Goal: Task Accomplishment & Management: Use online tool/utility

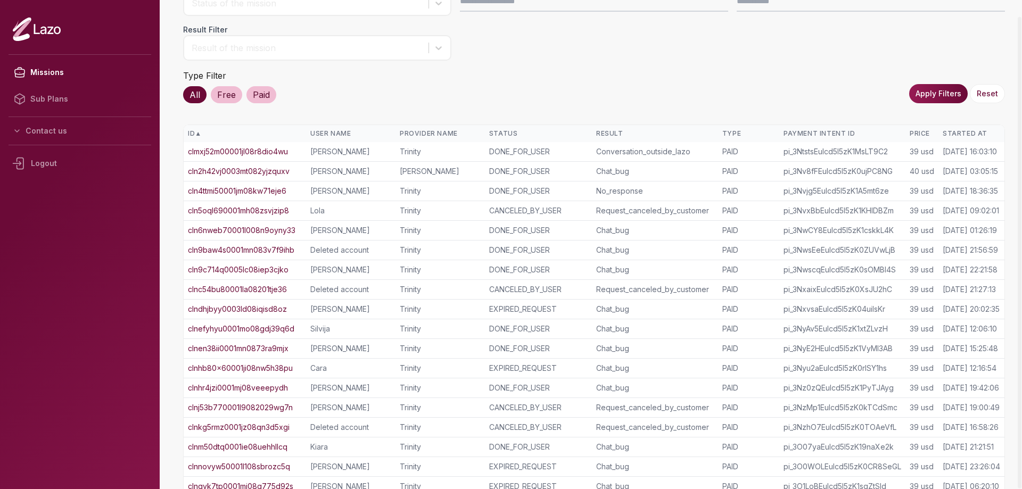
scroll to position [152, 0]
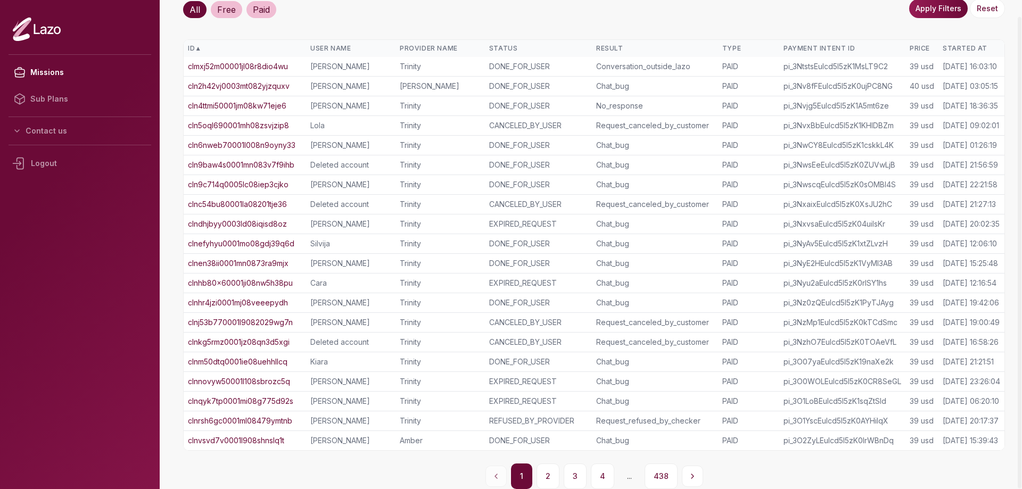
click at [657, 474] on button "438" at bounding box center [661, 477] width 33 height 26
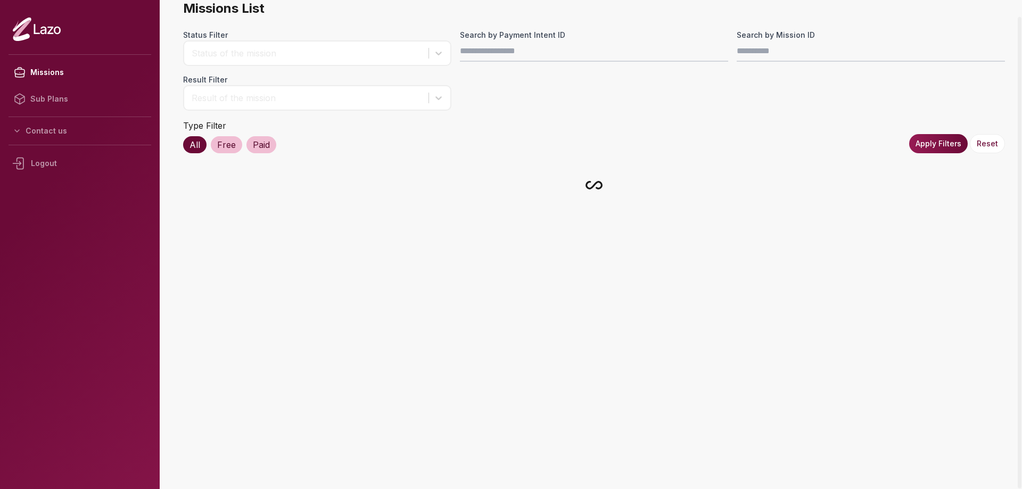
scroll to position [133, 0]
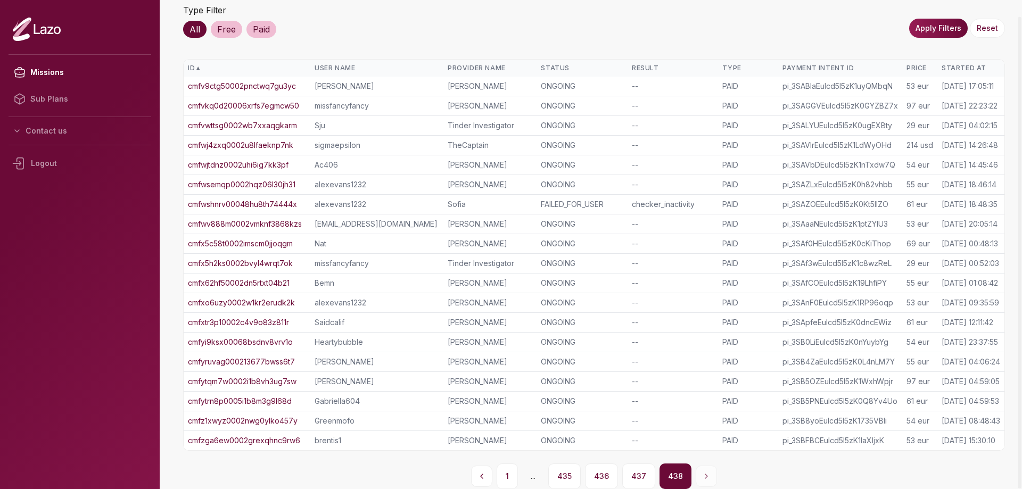
click at [263, 205] on link "cmfwshnrv00048hu8th74444x" at bounding box center [242, 204] width 109 height 11
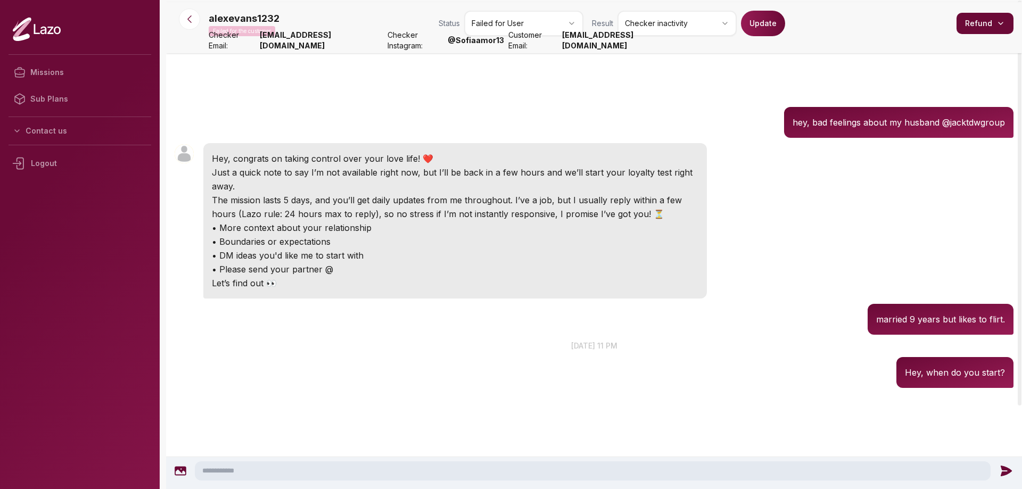
click at [526, 21] on html "Missions Sub Plans Contact us Logout alexevans1232 Failed for the customer Stat…" at bounding box center [511, 244] width 1022 height 489
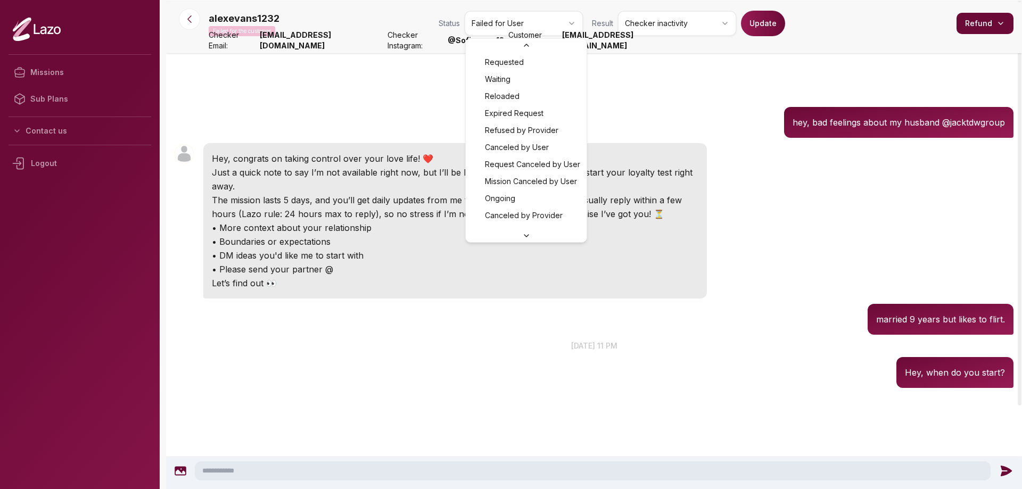
scroll to position [46, 0]
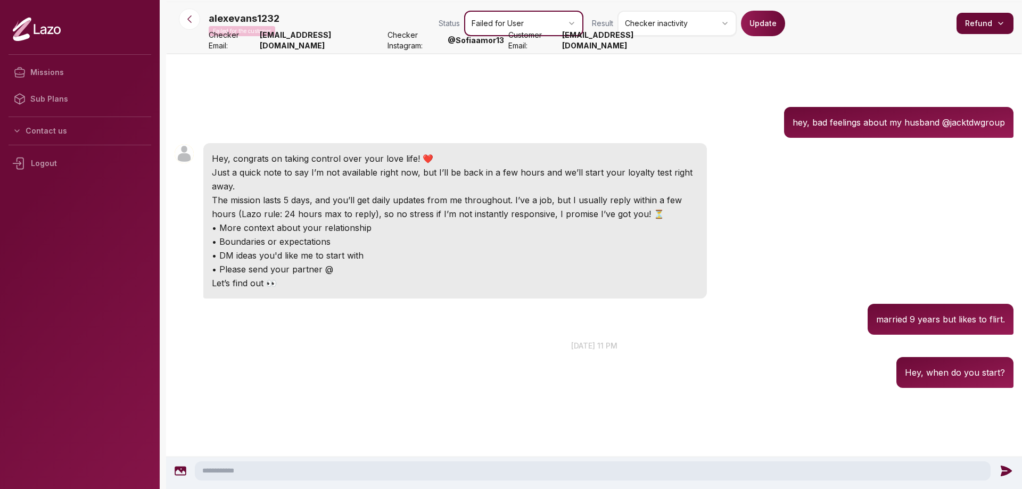
click at [669, 98] on html "Missions Sub Plans Contact us Logout alexevans1232 Failed for the customer Stat…" at bounding box center [511, 244] width 1022 height 489
click at [535, 9] on nav "alexevans1232 Failed for the customer Status Failed for User Result Checker ina…" at bounding box center [594, 27] width 856 height 51
click at [538, 23] on html "Missions Sub Plans Contact us Logout alexevans1232 Failed for the customer Stat…" at bounding box center [511, 244] width 1022 height 489
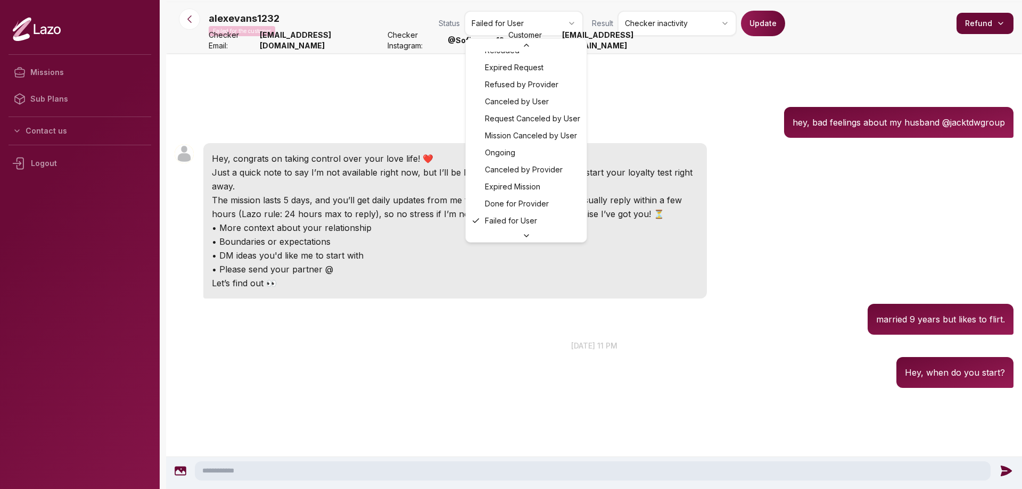
drag, startPoint x: 511, startPoint y: 160, endPoint x: 526, endPoint y: 139, distance: 26.3
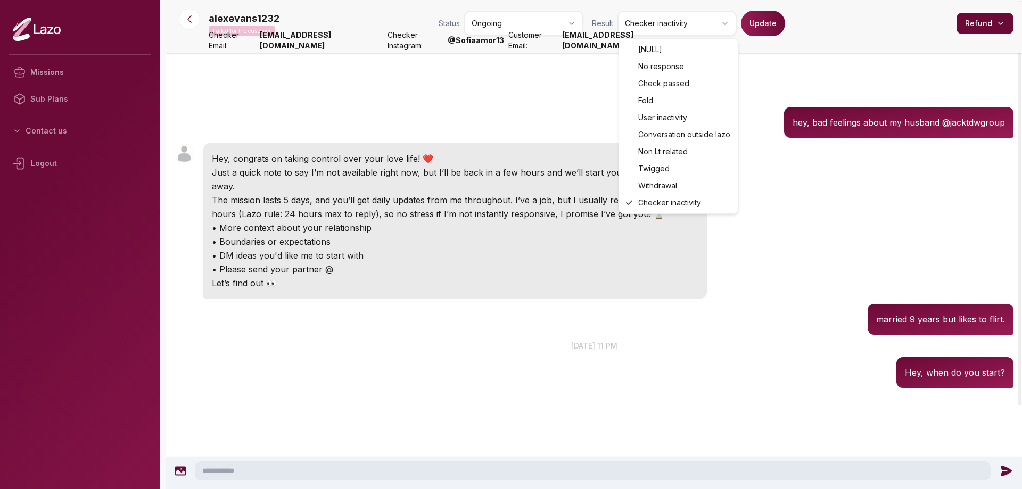
click at [715, 12] on html "Missions Sub Plans Contact us Logout alexevans1232 Failed for the customer Stat…" at bounding box center [511, 244] width 1022 height 489
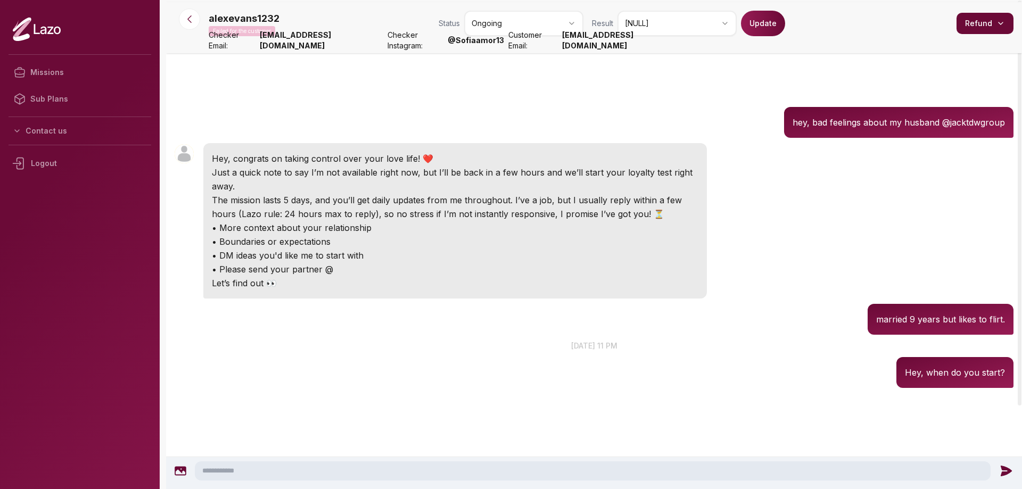
click at [754, 30] on button "Update" at bounding box center [763, 24] width 44 height 26
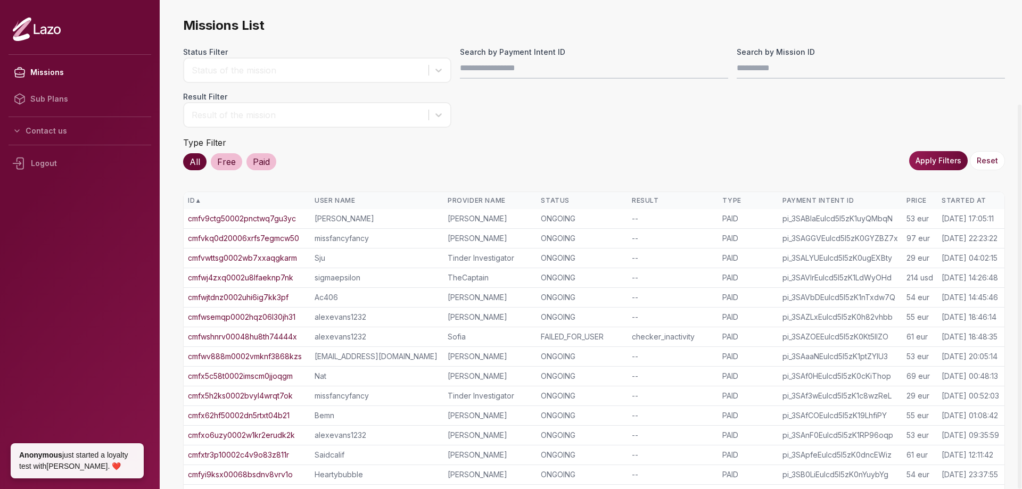
scroll to position [133, 0]
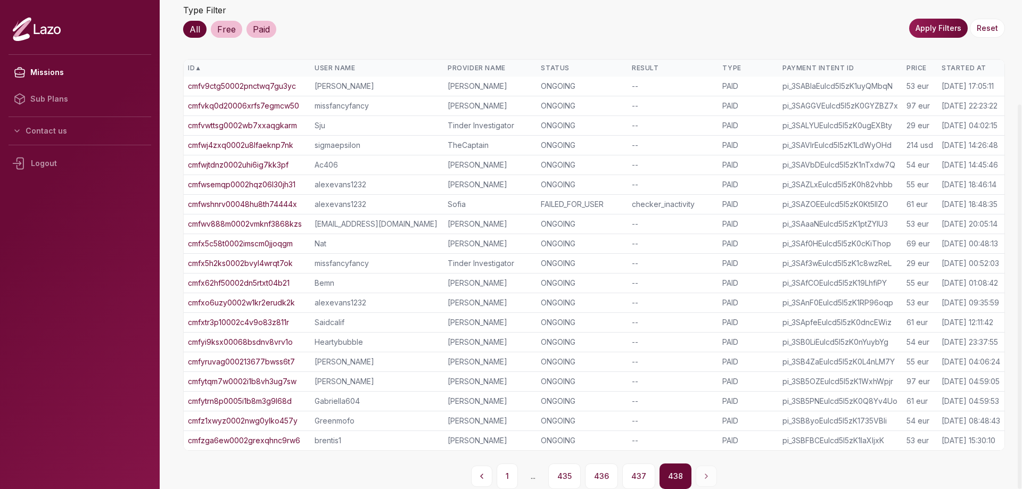
click at [259, 359] on link "cmfyruvag000213677bwss6t7" at bounding box center [241, 362] width 107 height 11
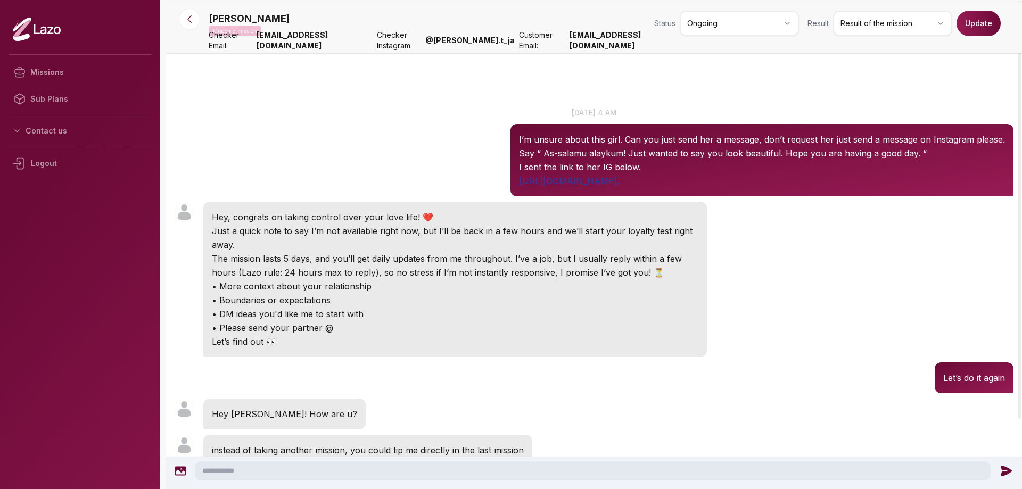
click at [602, 180] on link "https://www.instagram.com/lujane_?igsh=MnZ3ZGtkcXNheXZ5." at bounding box center [569, 181] width 100 height 11
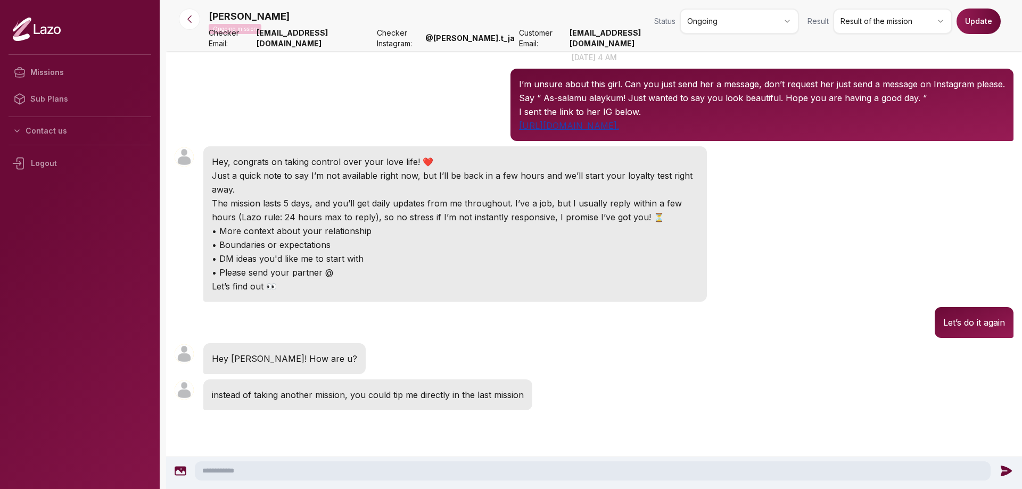
scroll to position [64, 0]
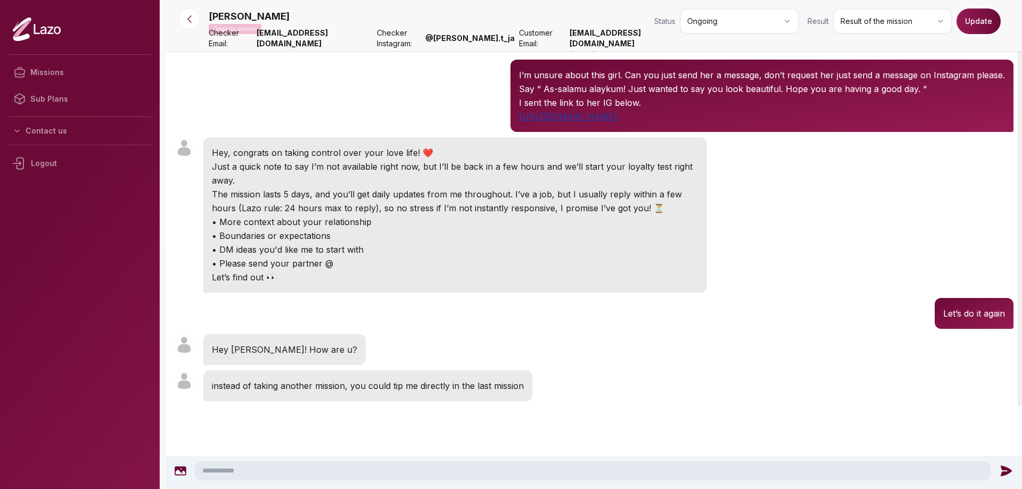
click at [619, 114] on link "https://www.instagram.com/lujane_?igsh=MnZ3ZGtkcXNheXZ5." at bounding box center [569, 116] width 100 height 11
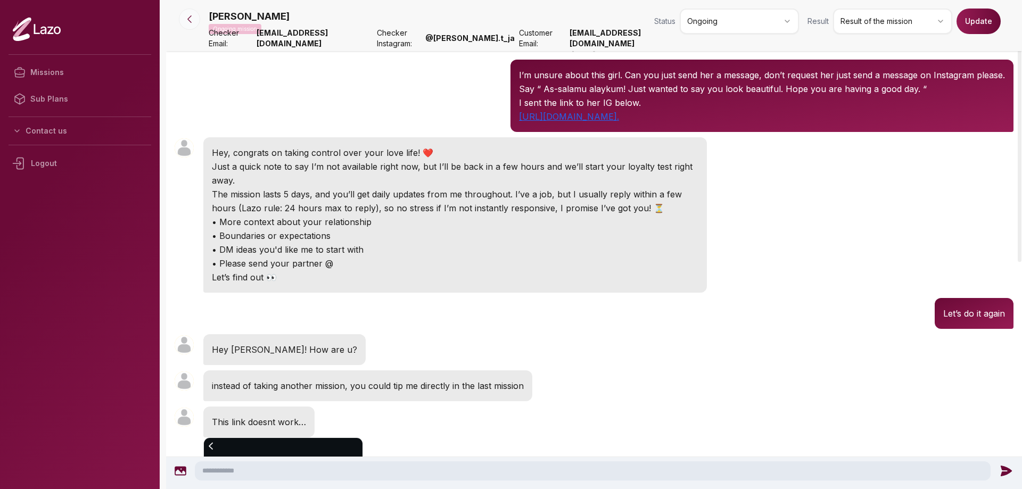
click at [190, 24] on icon at bounding box center [189, 19] width 11 height 11
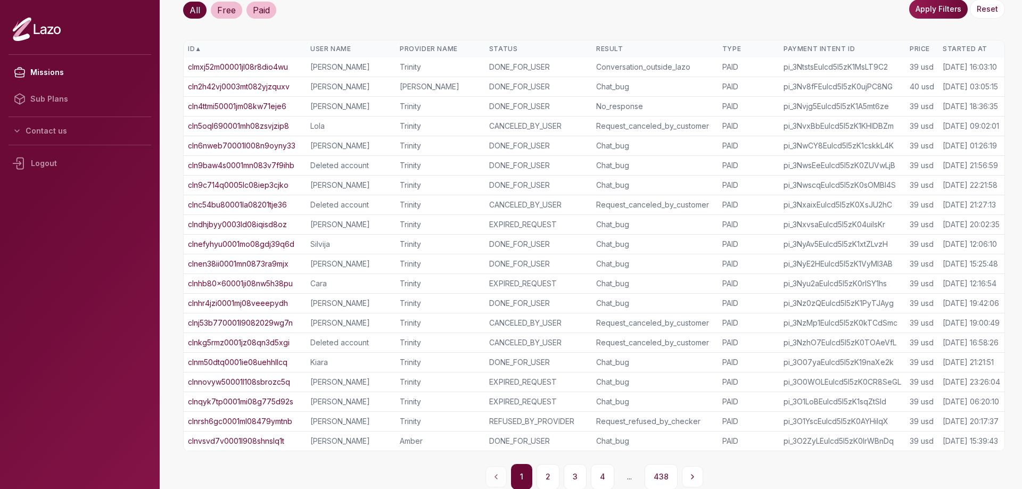
scroll to position [152, 0]
click at [656, 476] on button "438" at bounding box center [661, 477] width 33 height 26
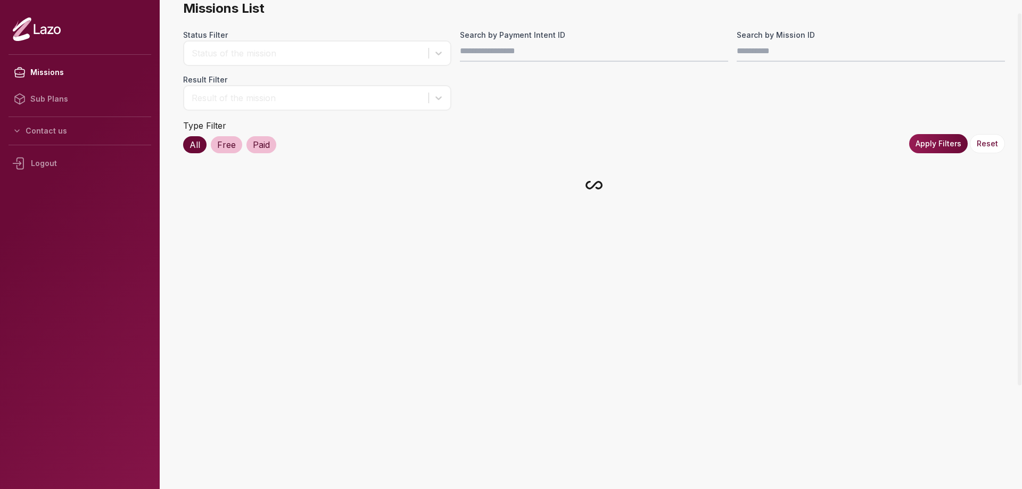
scroll to position [133, 0]
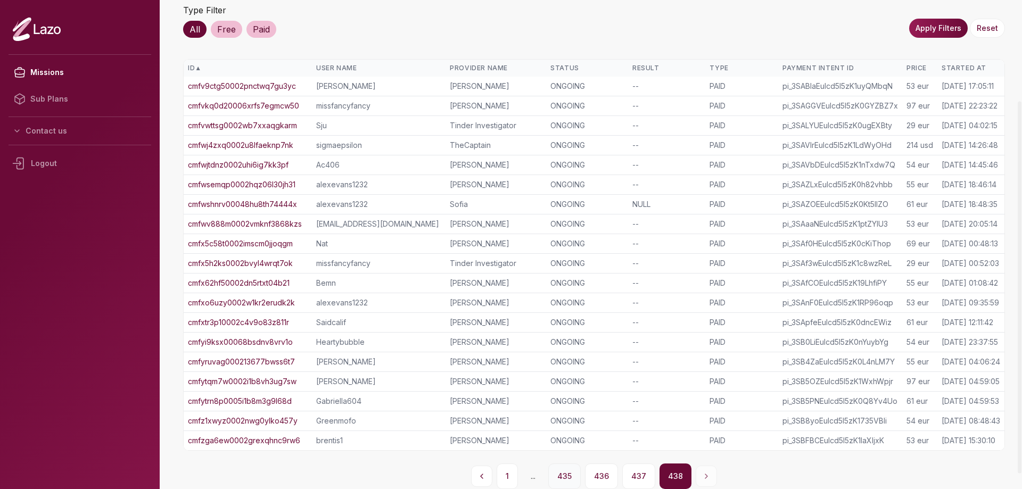
click at [566, 473] on button "435" at bounding box center [564, 477] width 32 height 26
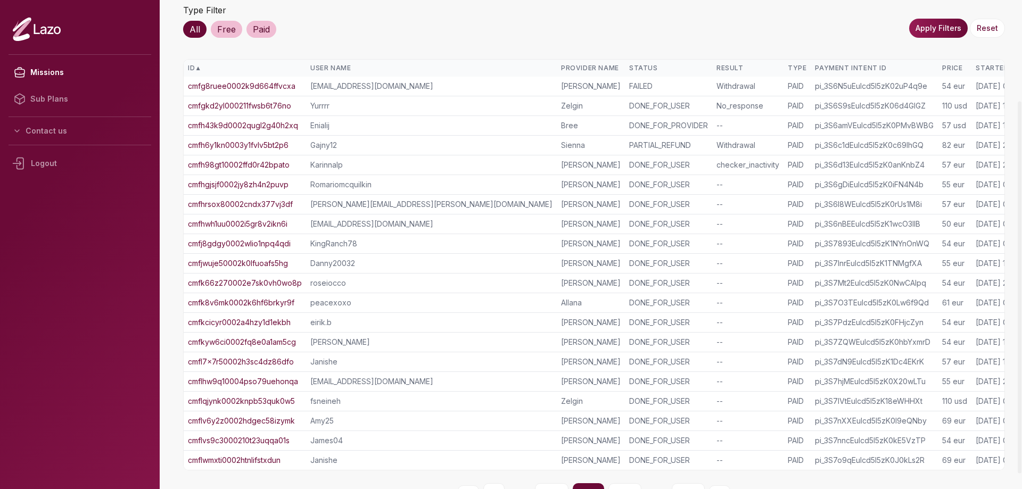
click at [566, 473] on div "Missions List Status Filter Status of the mission Search by Payment Intent ID S…" at bounding box center [594, 196] width 822 height 624
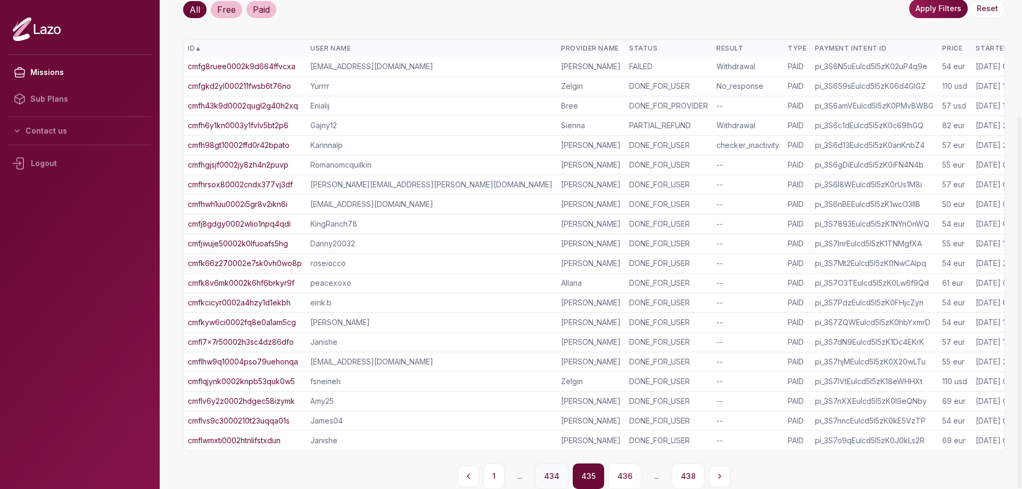
click at [554, 480] on button "434" at bounding box center [552, 477] width 34 height 26
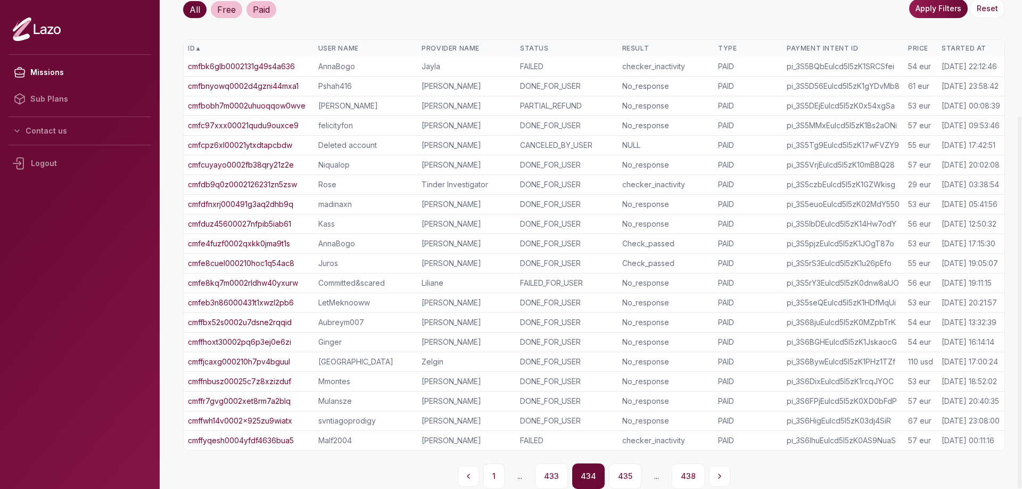
click at [553, 480] on button "433" at bounding box center [551, 477] width 33 height 26
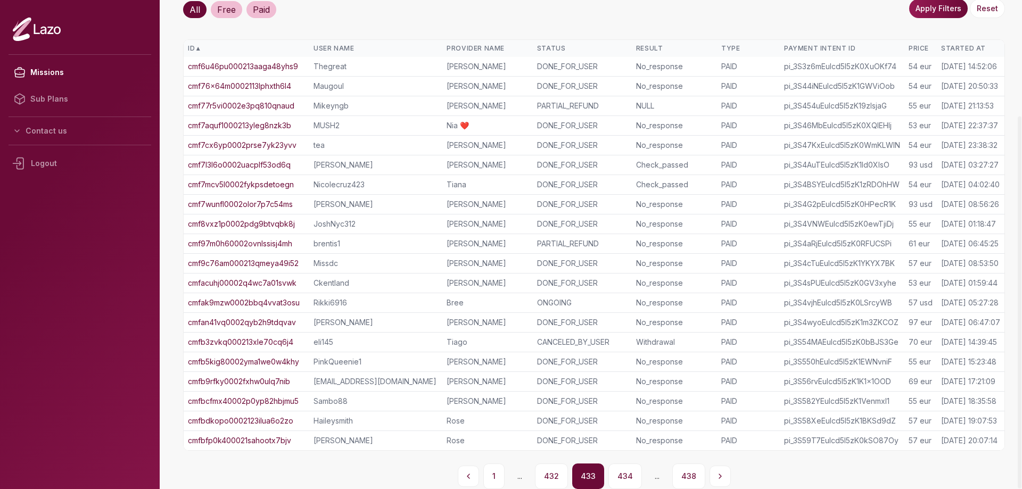
click at [553, 479] on button "432" at bounding box center [551, 477] width 33 height 26
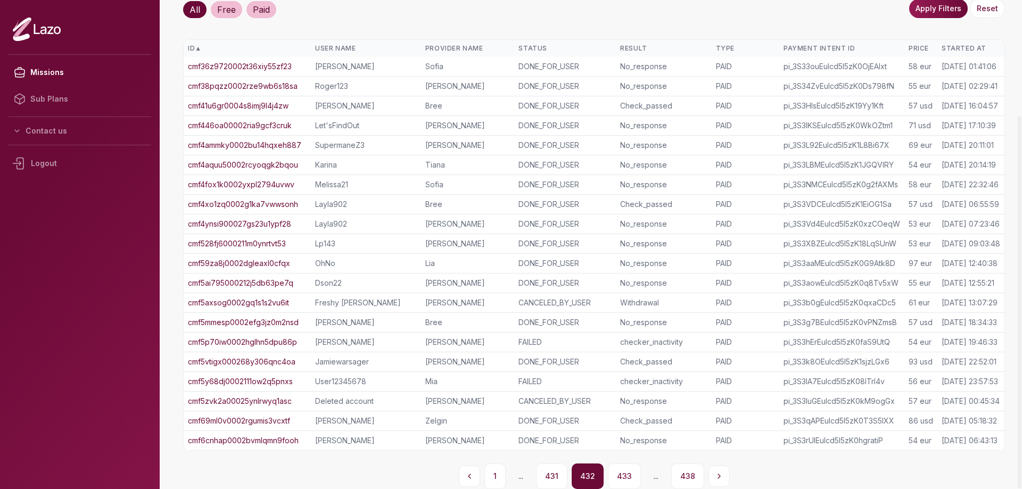
click at [553, 479] on button "431" at bounding box center [551, 477] width 31 height 26
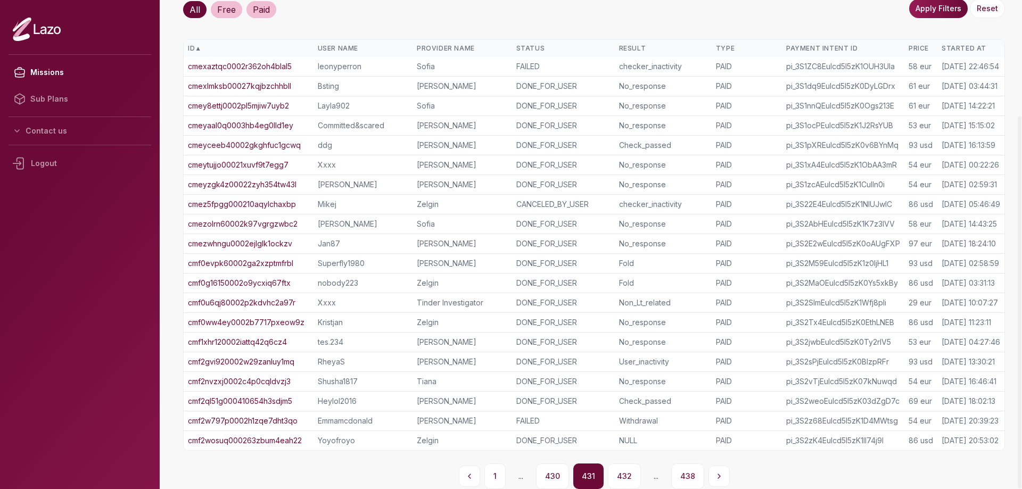
click at [553, 479] on button "430" at bounding box center [552, 477] width 33 height 26
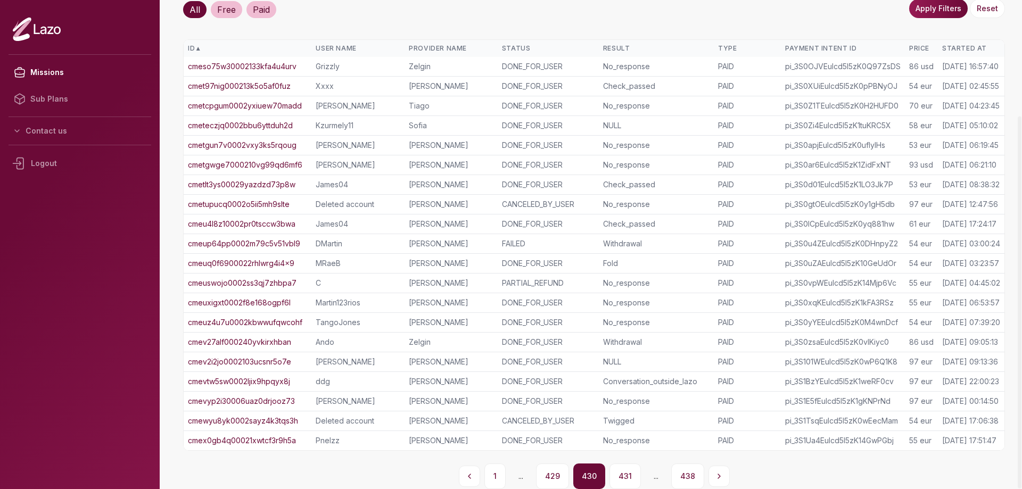
click at [553, 479] on button "429" at bounding box center [552, 477] width 33 height 26
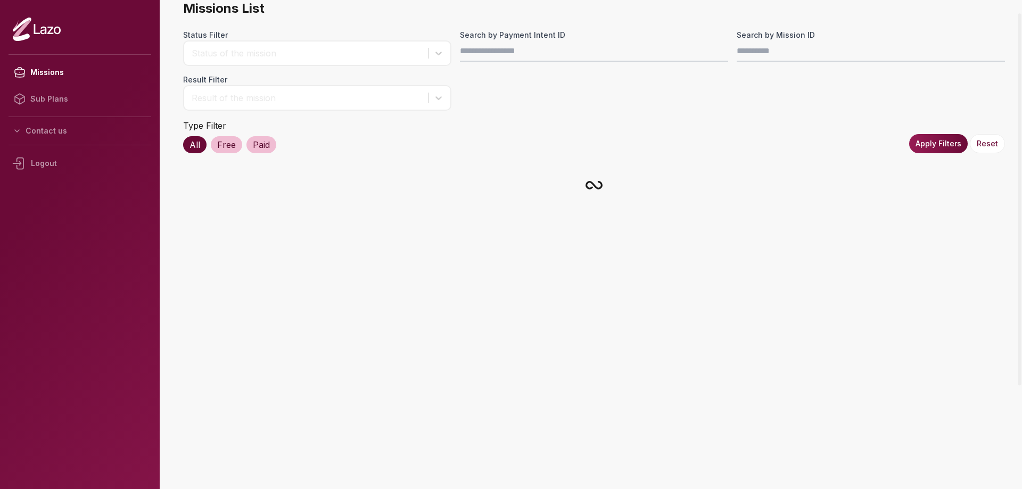
click at [553, 479] on main "Missions List Status Filter Status of the mission Search by Payment Intent ID S…" at bounding box center [594, 244] width 856 height 489
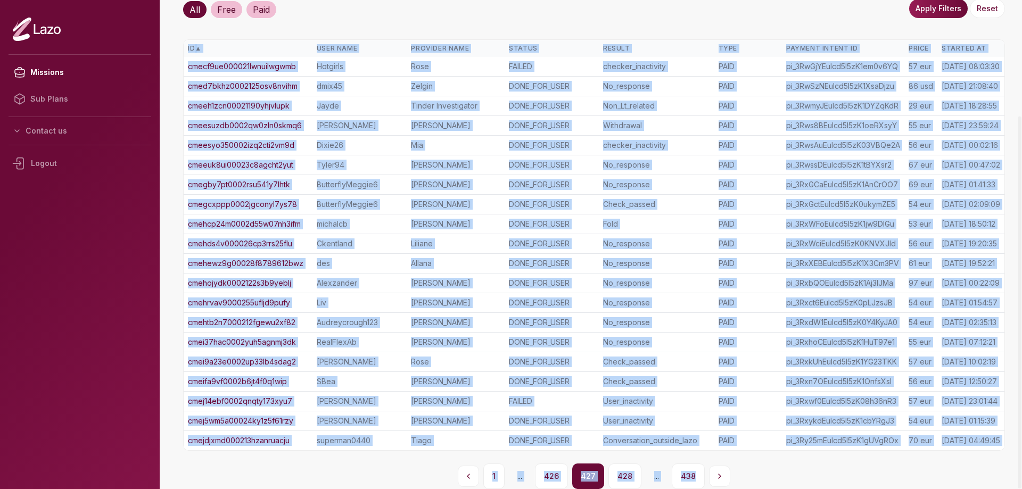
click at [553, 479] on button "426" at bounding box center [551, 477] width 33 height 26
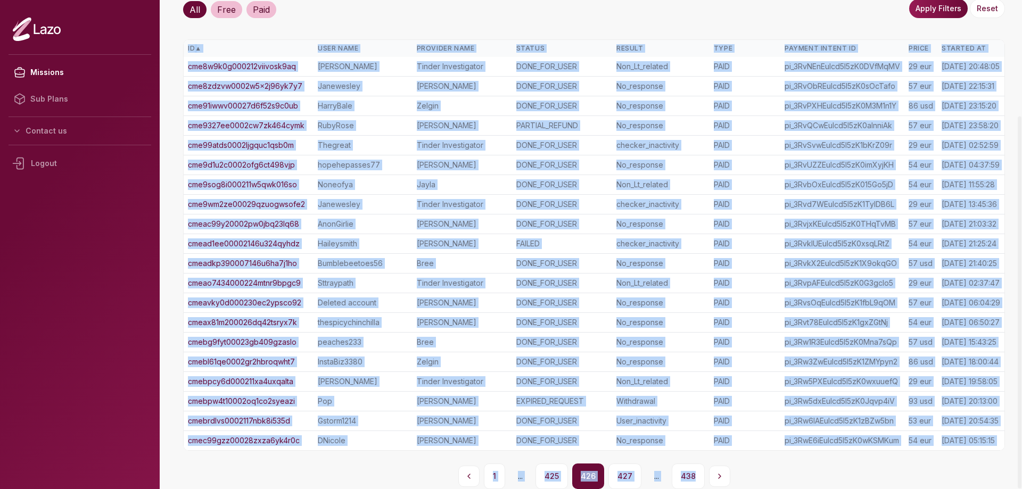
click at [553, 479] on button "425" at bounding box center [551, 477] width 32 height 26
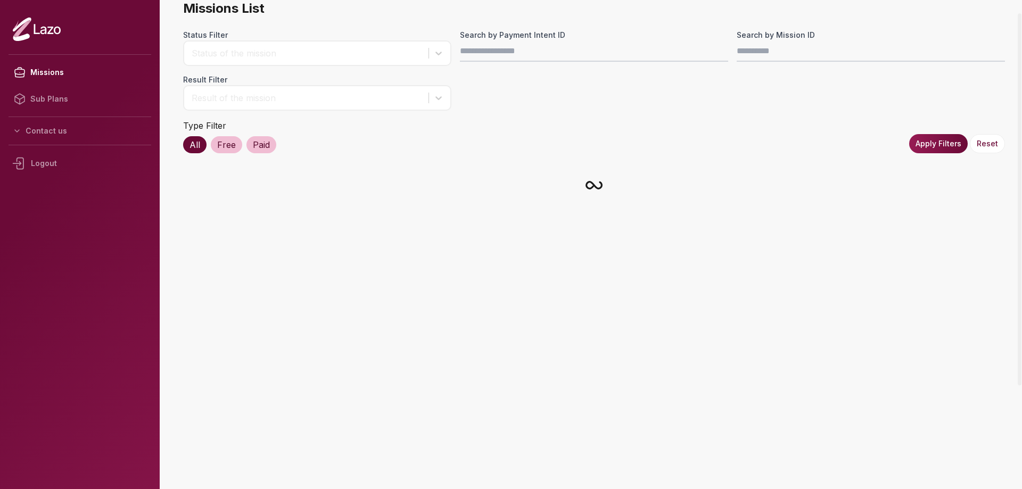
scroll to position [152, 0]
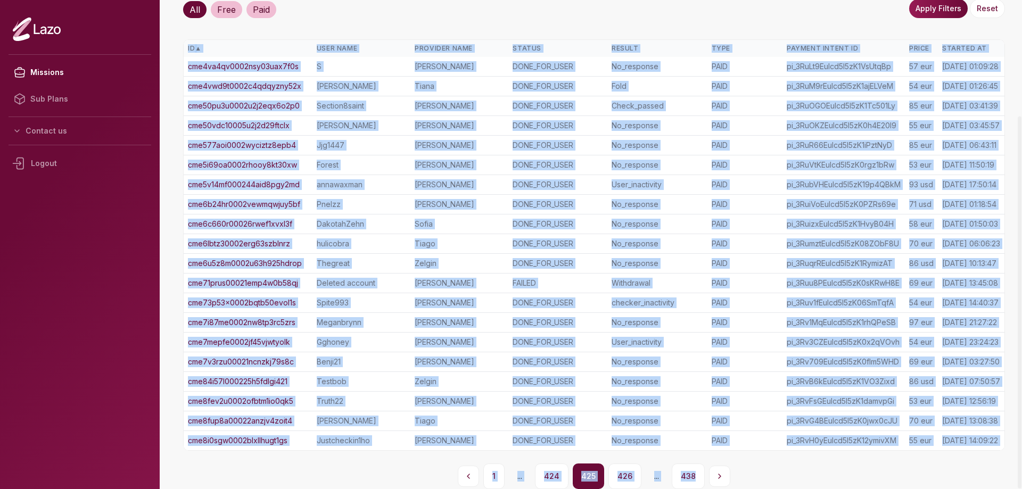
click at [517, 29] on div "Missions List Status Filter Status of the mission Search by Payment Intent ID S…" at bounding box center [594, 177] width 822 height 624
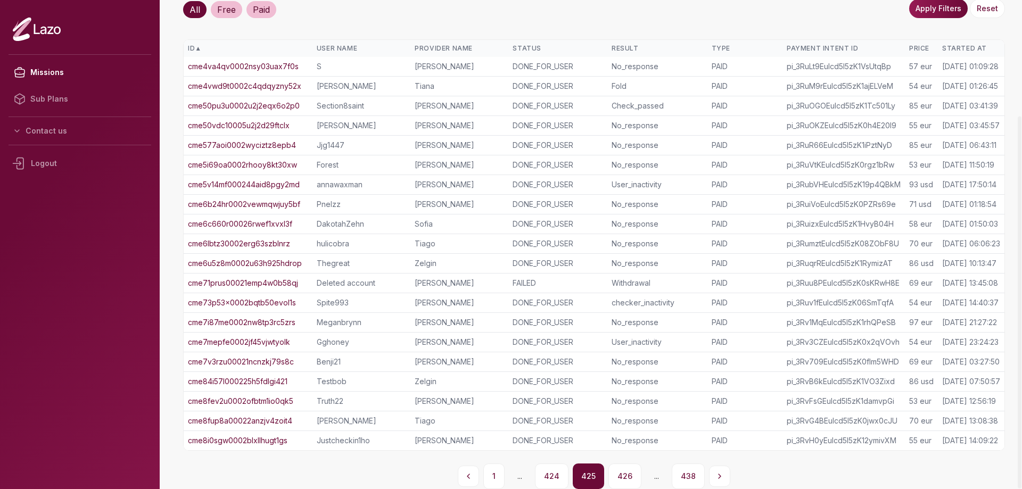
click at [248, 126] on link "cme50vdc10005u2j2d29ftclx" at bounding box center [239, 125] width 102 height 11
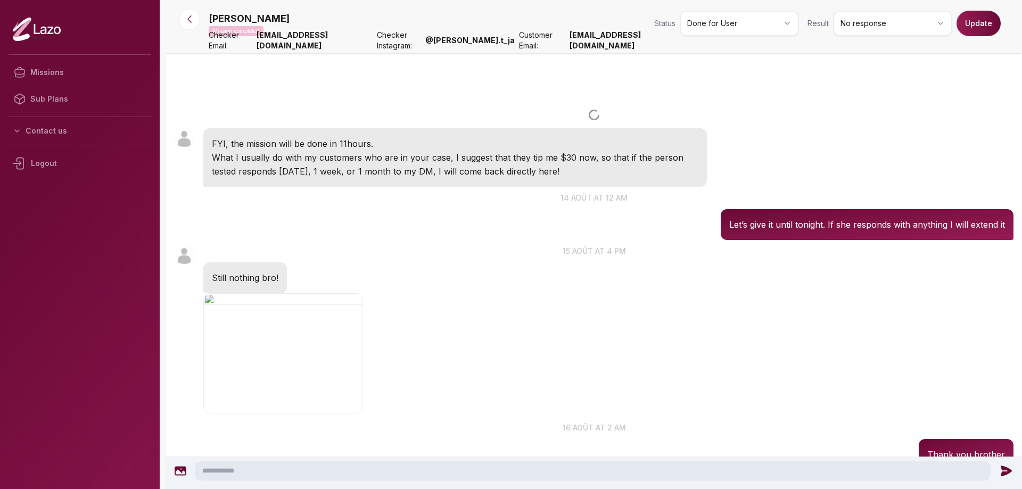
click at [758, 26] on html "Missions Sub Plans Contact us Logout RandySav Mission completed Status Done for…" at bounding box center [511, 244] width 1022 height 489
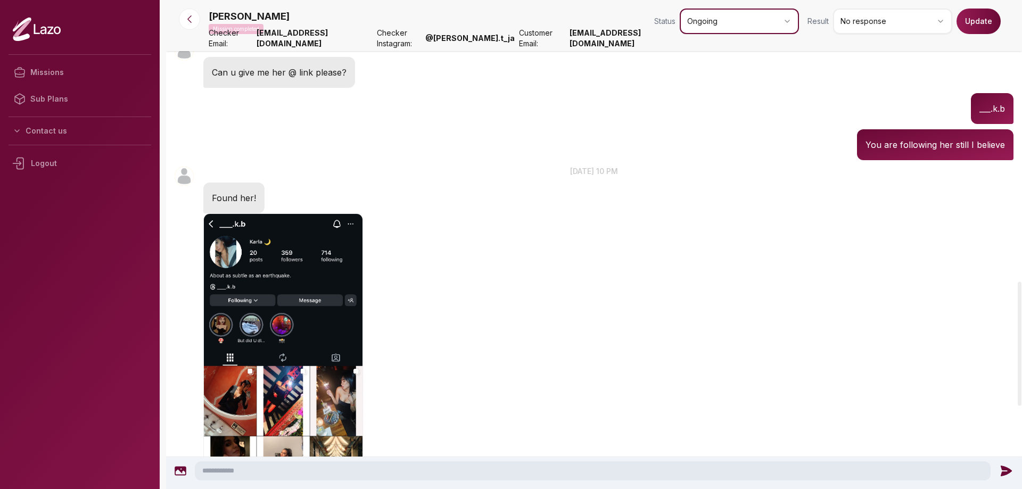
scroll to position [1112, 0]
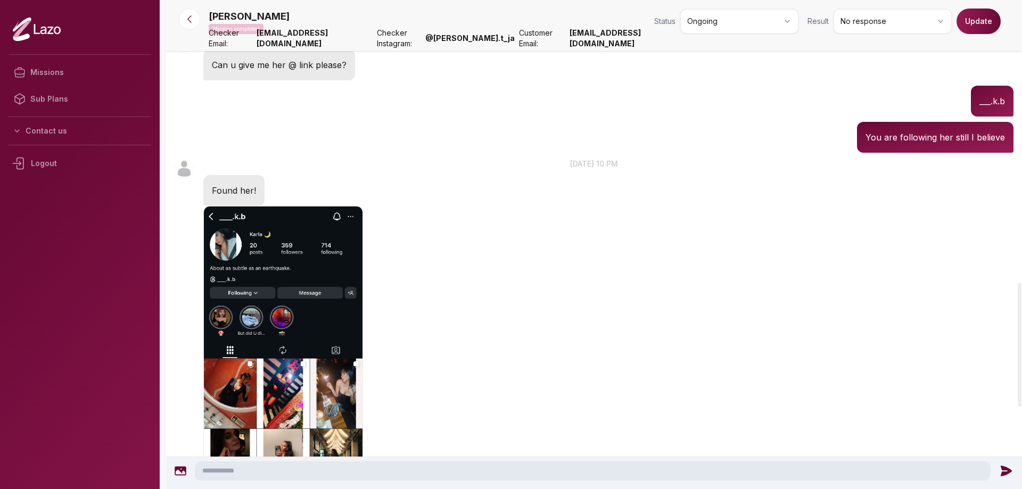
click at [979, 26] on button "Update" at bounding box center [979, 22] width 44 height 26
